Goal: Task Accomplishment & Management: Manage account settings

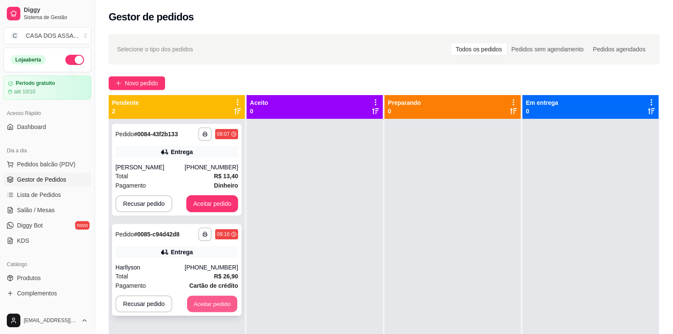
click at [204, 306] on button "Aceitar pedido" at bounding box center [212, 304] width 50 height 17
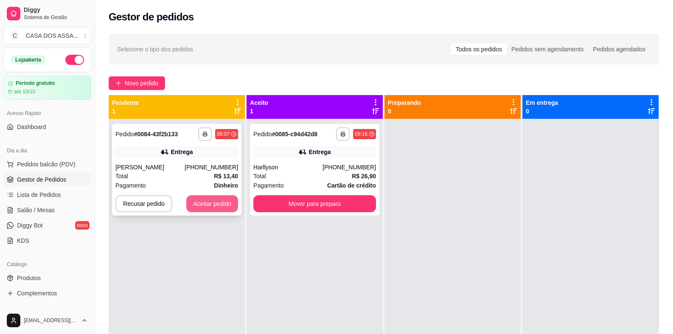
click at [218, 203] on button "Aceitar pedido" at bounding box center [212, 203] width 52 height 17
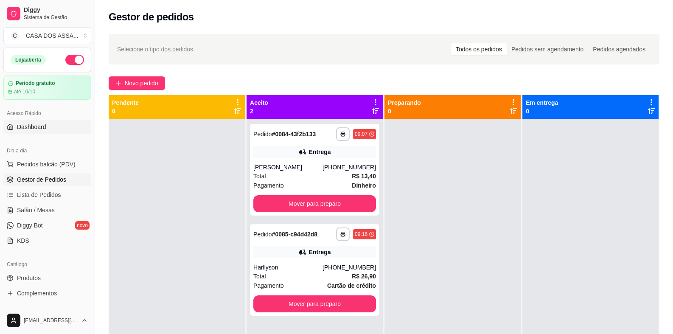
click at [38, 130] on span "Dashboard" at bounding box center [31, 127] width 29 height 8
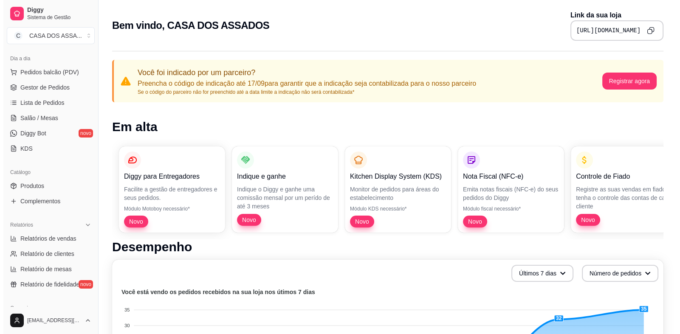
scroll to position [276, 0]
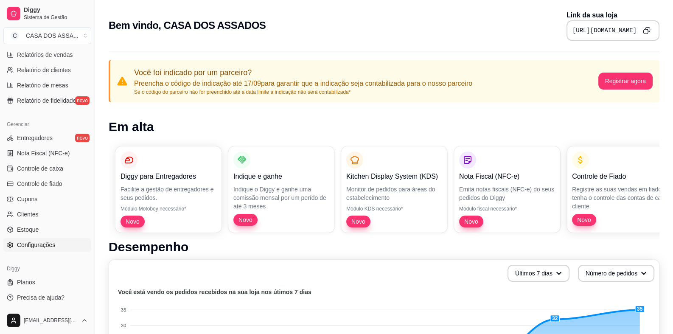
click at [42, 244] on span "Configurações" at bounding box center [36, 245] width 38 height 8
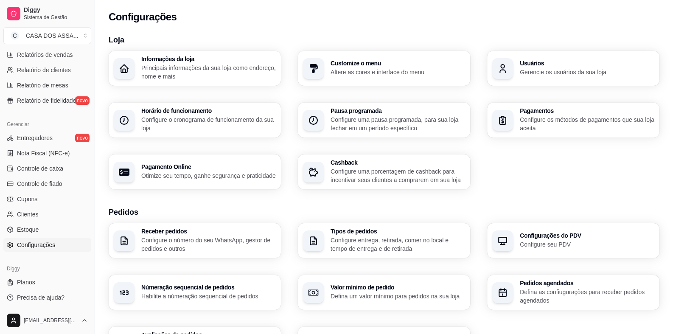
click at [194, 68] on p "Principais informações da sua loja como endereço, nome e mais" at bounding box center [208, 72] width 135 height 17
click at [166, 125] on p "Configure o cronograma de funcionamento da sua loja" at bounding box center [208, 123] width 135 height 17
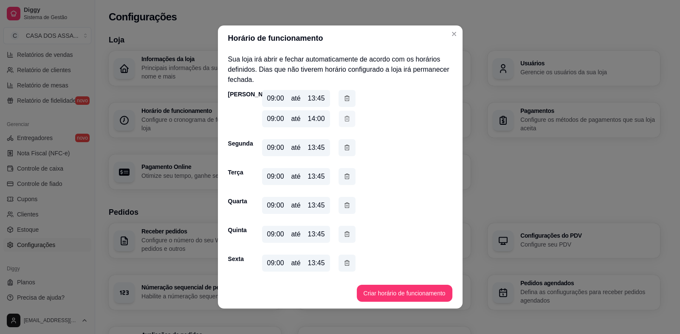
click at [344, 121] on icon "button" at bounding box center [346, 118] width 5 height 5
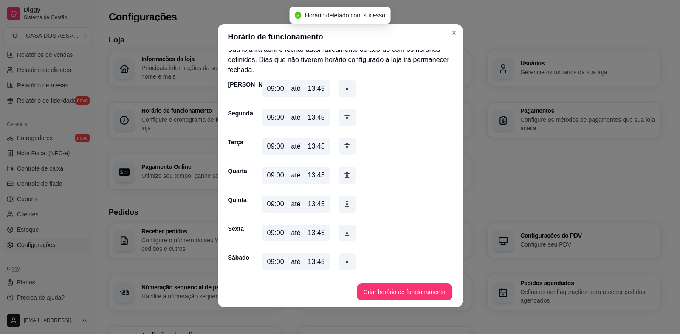
scroll to position [2, 0]
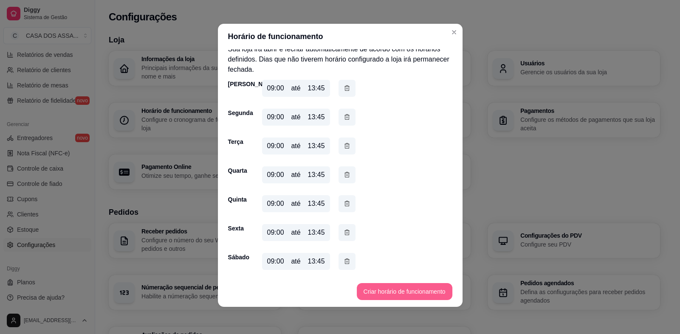
click at [405, 291] on button "Criar horário de funcionamento" at bounding box center [405, 291] width 96 height 17
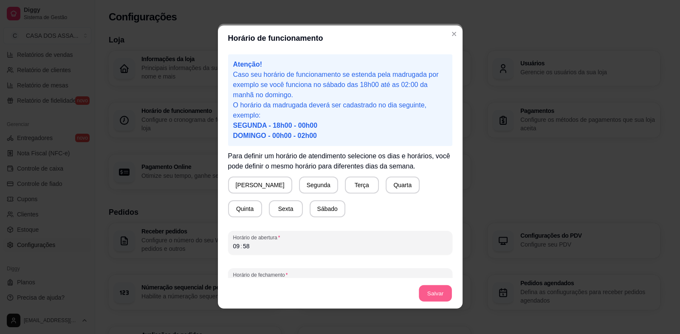
click at [431, 293] on button "Salvar" at bounding box center [435, 293] width 33 height 17
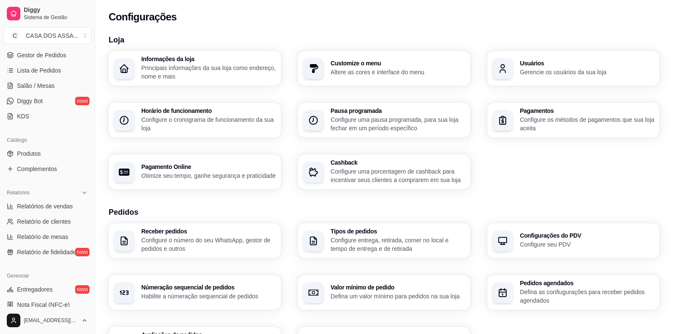
scroll to position [0, 0]
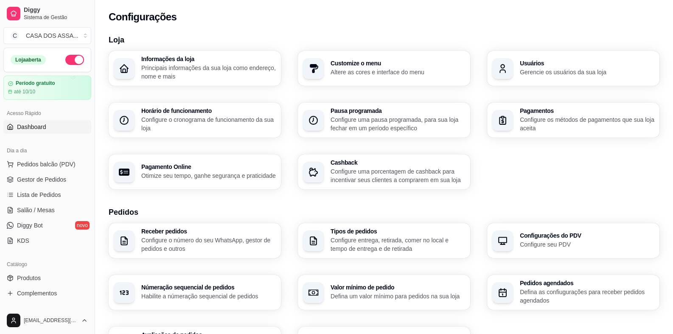
click at [37, 129] on span "Dashboard" at bounding box center [31, 127] width 29 height 8
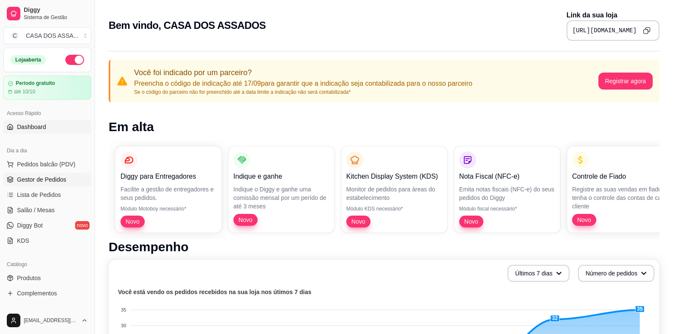
click at [52, 177] on span "Gestor de Pedidos" at bounding box center [41, 179] width 49 height 8
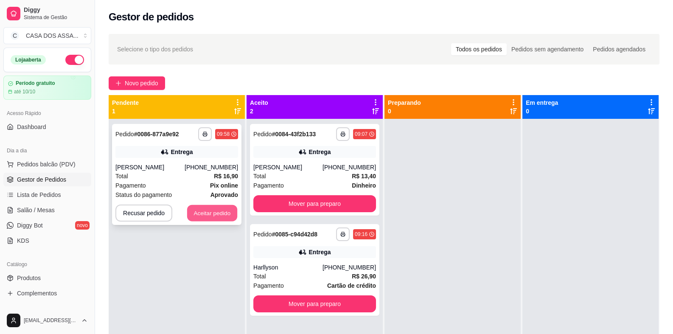
click at [210, 212] on button "Aceitar pedido" at bounding box center [212, 213] width 50 height 17
